Goal: Information Seeking & Learning: Learn about a topic

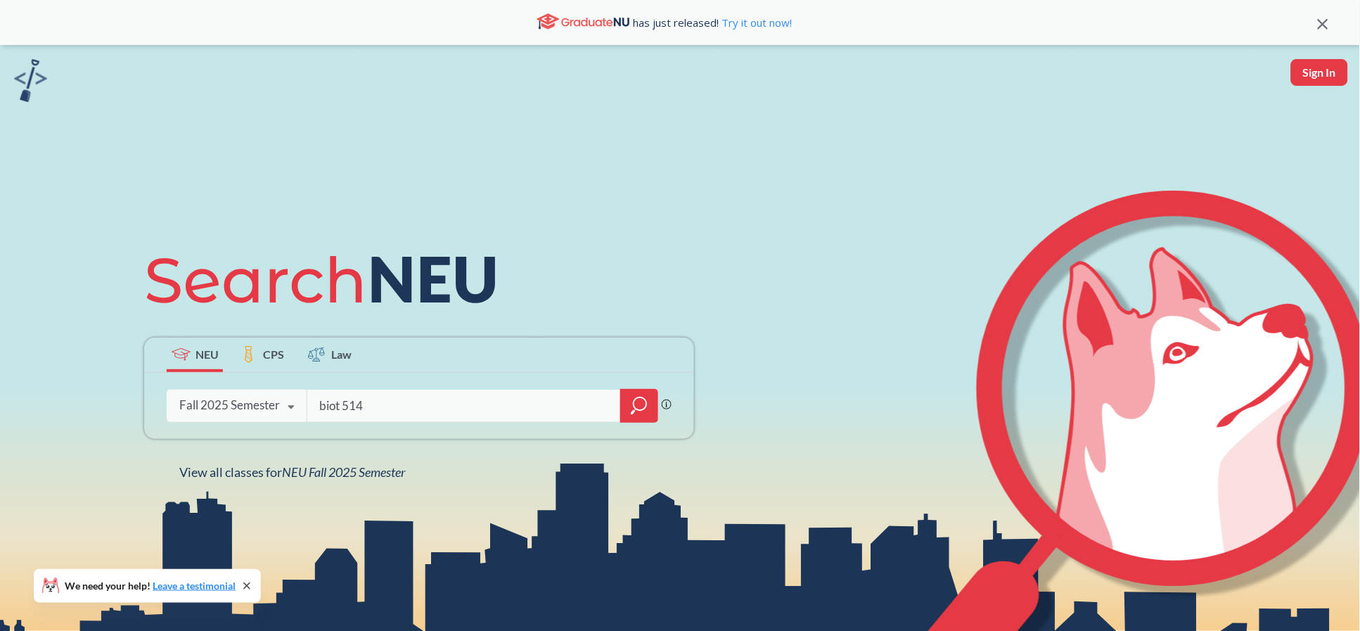
type input "biot 5145"
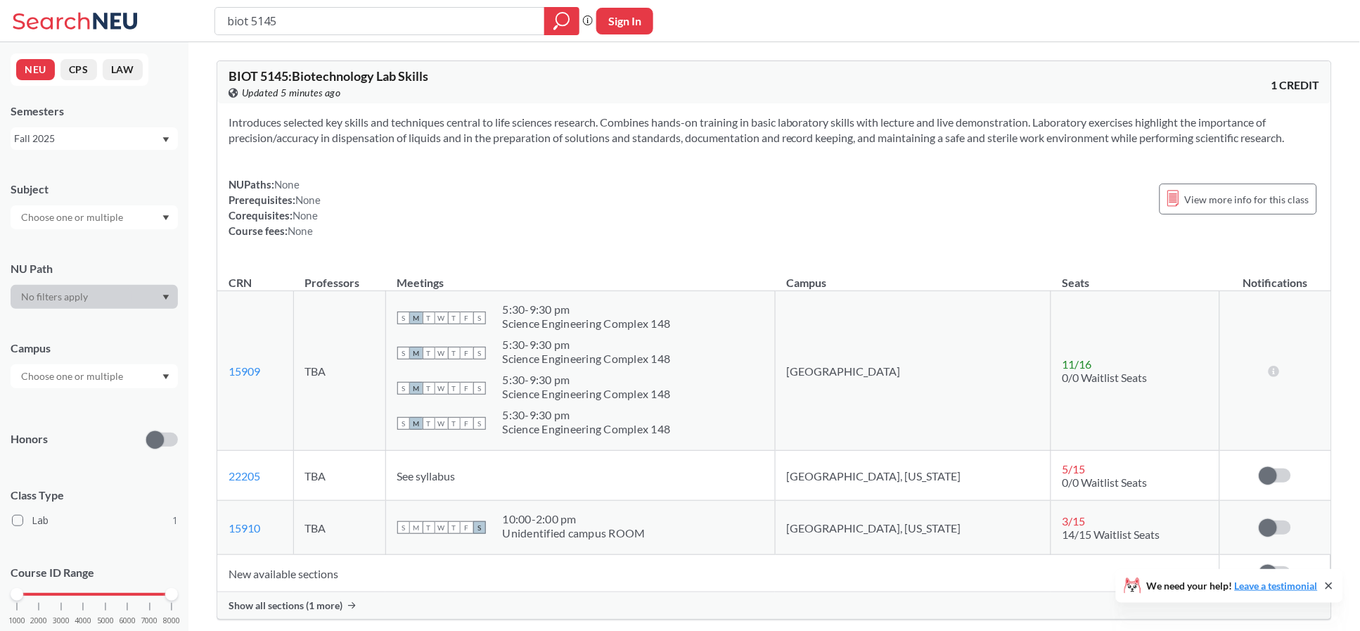
click at [330, 606] on span "Show all sections (1 more)" at bounding box center [285, 605] width 114 height 13
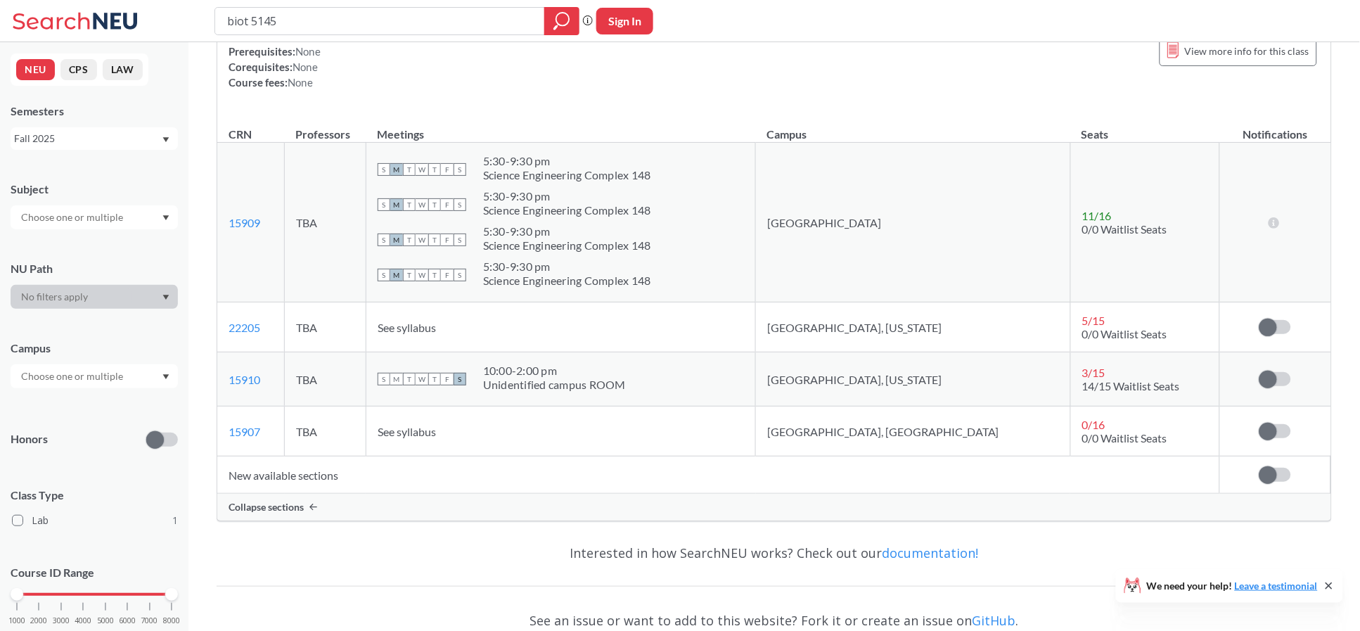
scroll to position [187, 0]
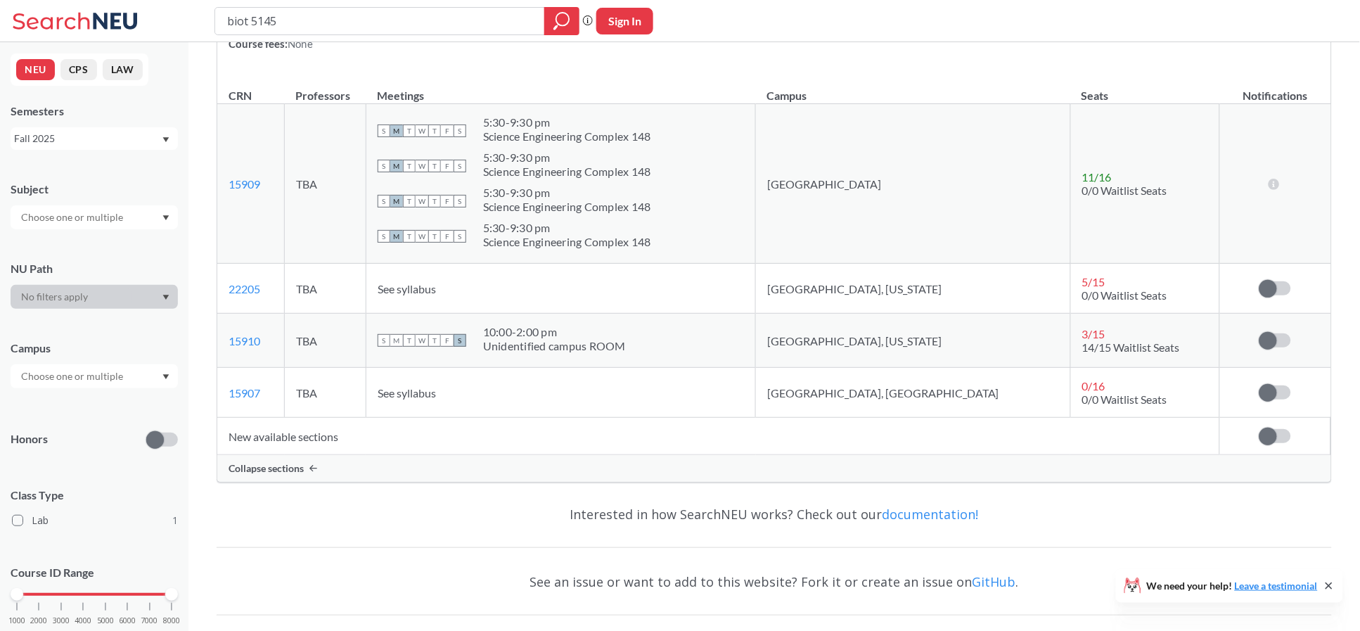
drag, startPoint x: 1048, startPoint y: 329, endPoint x: 1016, endPoint y: 349, distance: 37.9
click at [1070, 349] on td "3 / 15 14/15 Waitlist Seats" at bounding box center [1144, 341] width 149 height 54
click at [863, 181] on td "[GEOGRAPHIC_DATA]" at bounding box center [913, 184] width 314 height 160
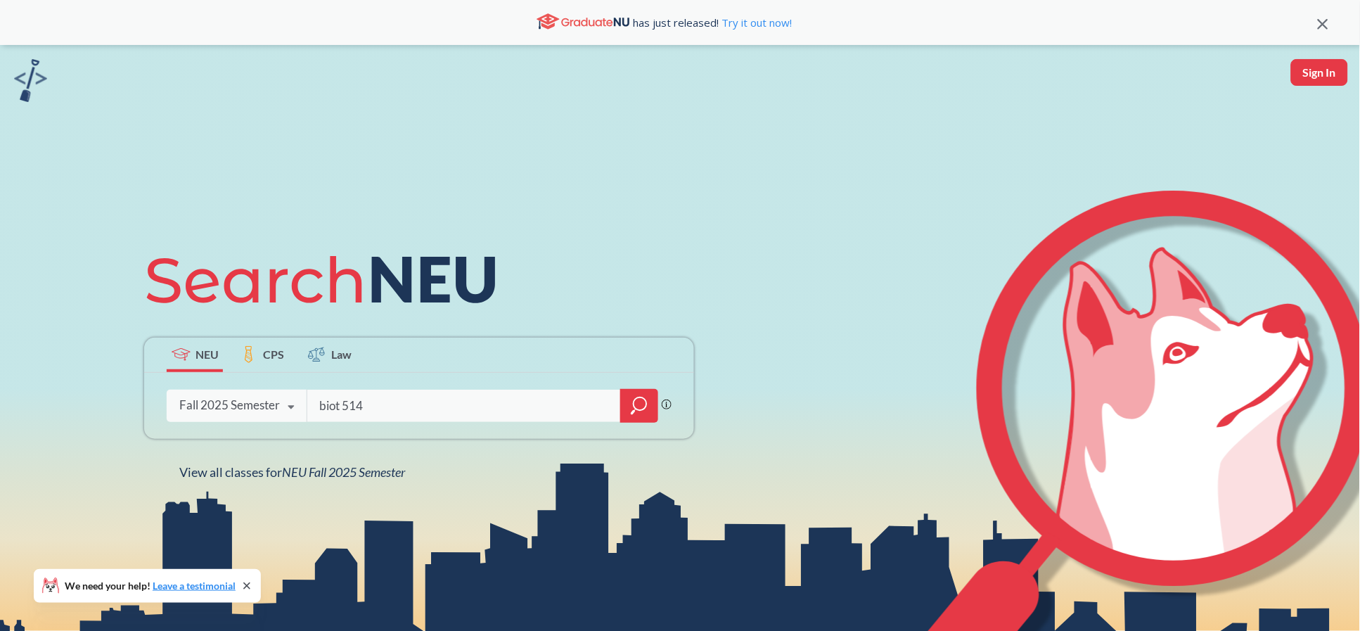
type input "biot 5145"
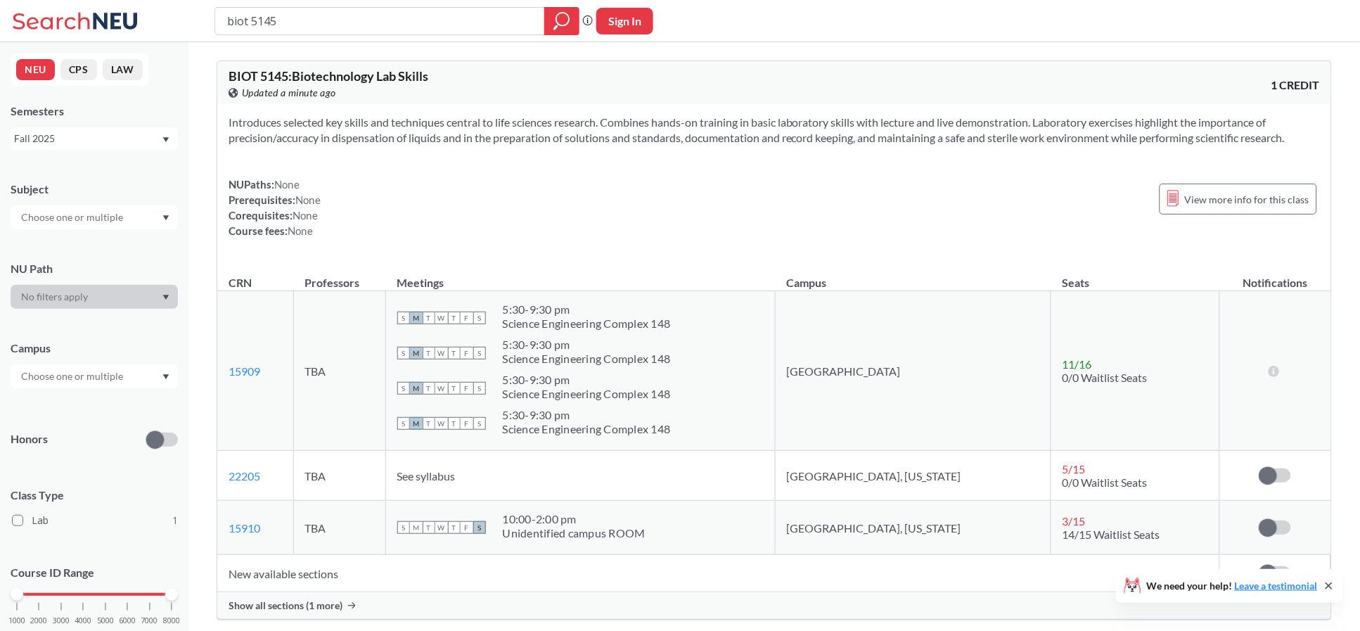
click at [323, 600] on span "Show all sections (1 more)" at bounding box center [285, 605] width 114 height 13
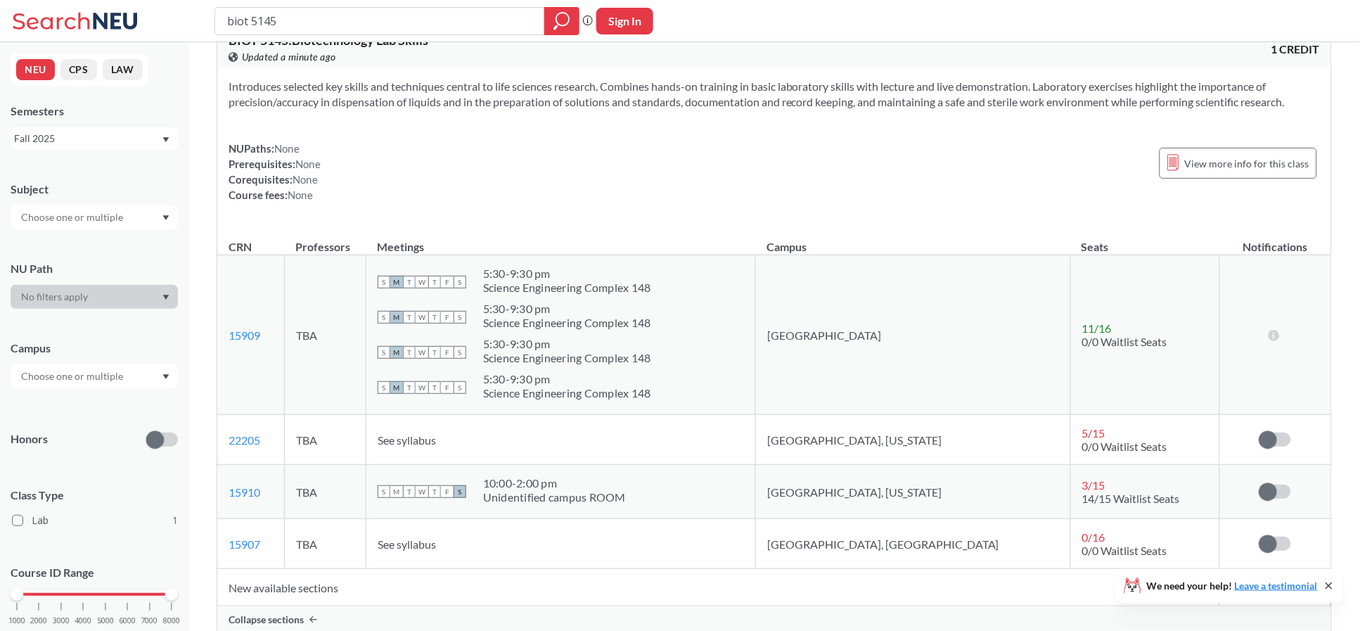
scroll to position [94, 0]
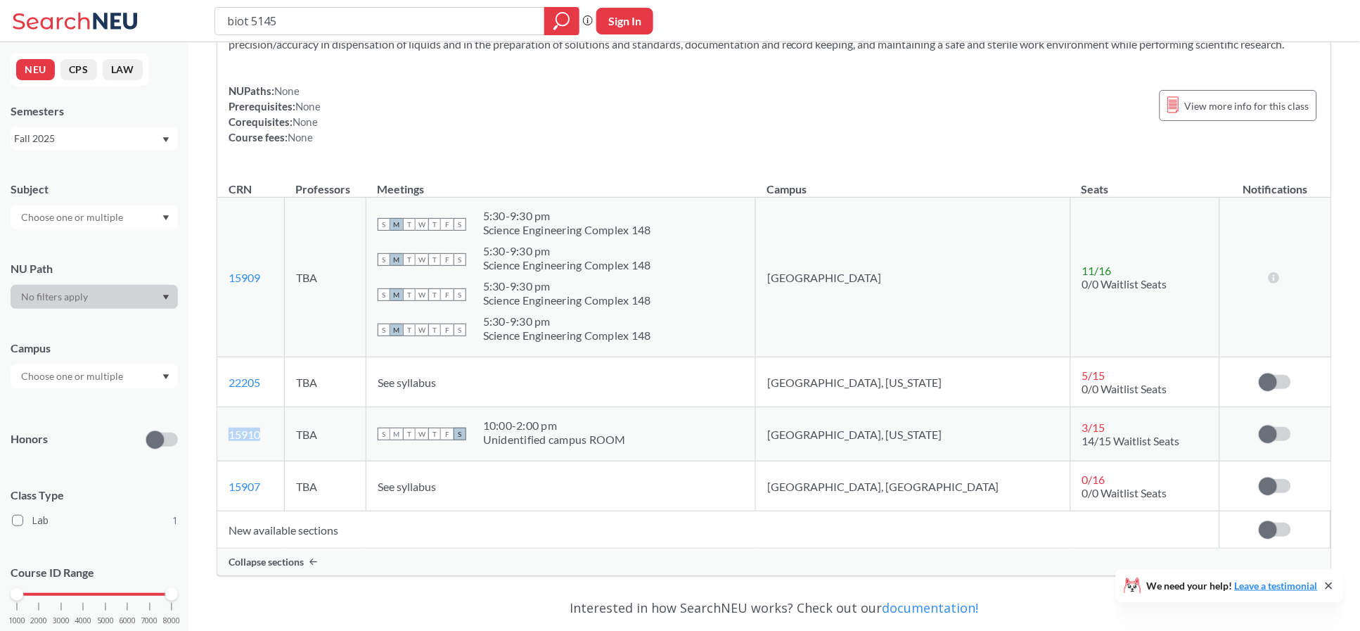
drag, startPoint x: 262, startPoint y: 430, endPoint x: 227, endPoint y: 437, distance: 35.7
click at [227, 437] on td "15910 View this section on Banner." at bounding box center [250, 434] width 67 height 54
copy link "15910"
drag, startPoint x: 390, startPoint y: 18, endPoint x: 0, endPoint y: 29, distance: 390.3
click at [0, 29] on div "biot 5145 Phrase search guarantees the exact search appears in the results. Ex.…" at bounding box center [680, 21] width 1360 height 42
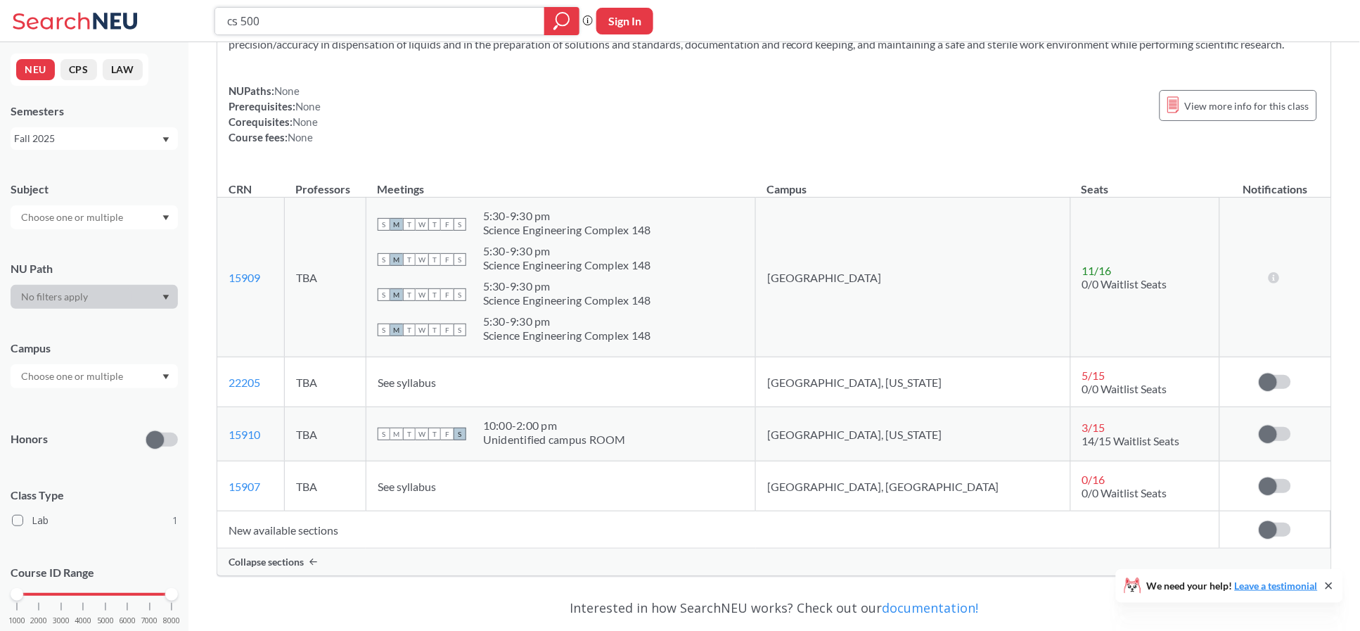
type input "cs 5001"
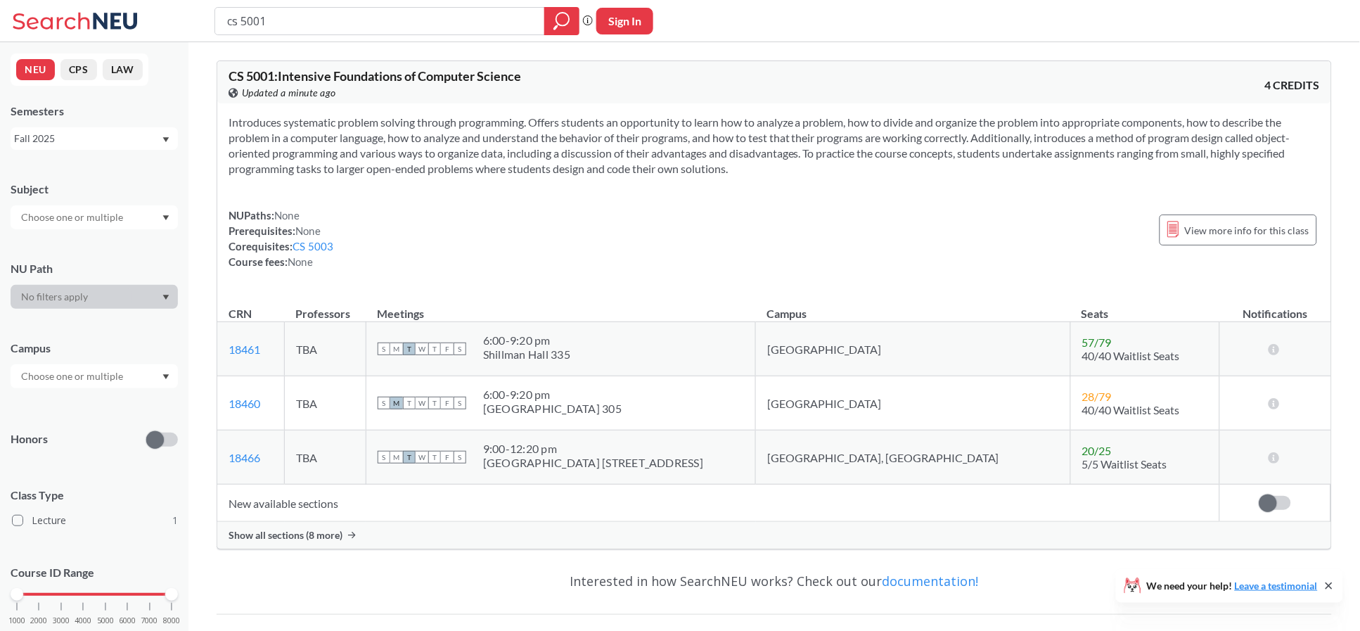
click at [307, 517] on td "New available sections" at bounding box center [718, 502] width 1002 height 37
click at [307, 534] on span "Show all sections (8 more)" at bounding box center [285, 535] width 114 height 13
